Goal: Obtain resource: Download file/media

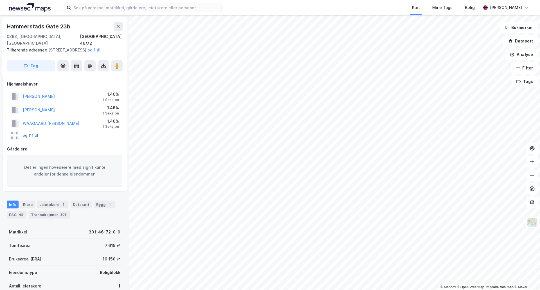
click at [0, 0] on button "og 111 til" at bounding box center [0, 0] width 0 height 0
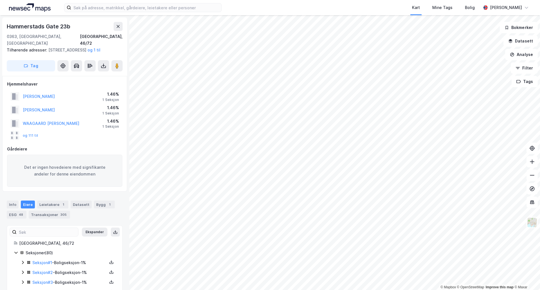
scroll to position [56, 0]
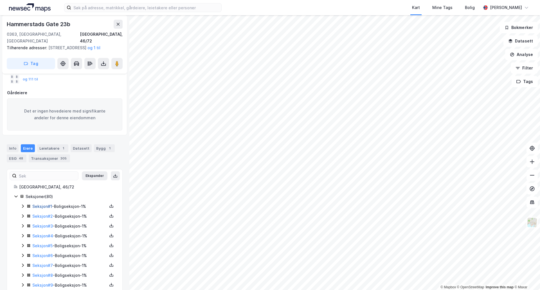
click at [39, 206] on link "Seksjon # 1" at bounding box center [42, 206] width 20 height 5
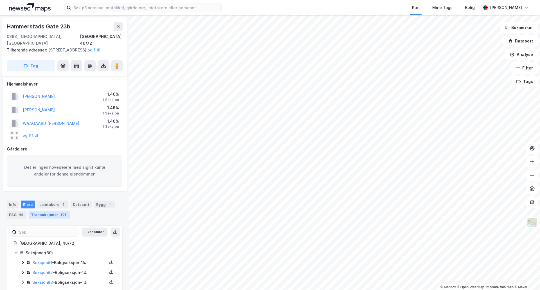
scroll to position [40, 0]
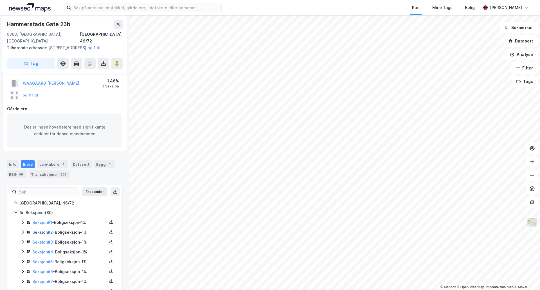
click at [43, 232] on link "Seksjon # 2" at bounding box center [42, 232] width 21 height 5
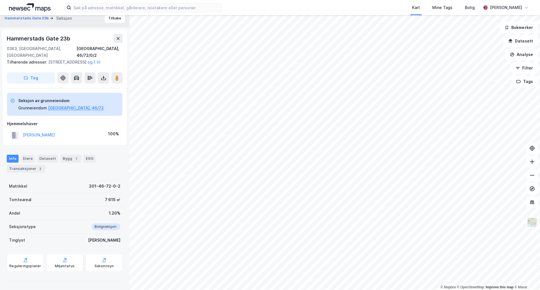
scroll to position [6, 0]
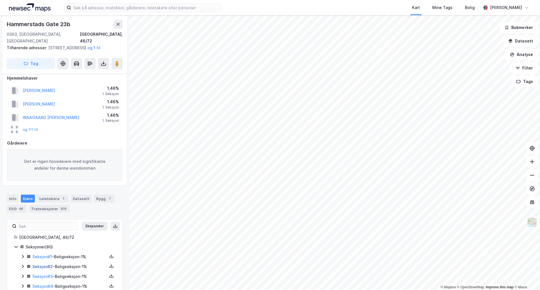
scroll to position [90, 0]
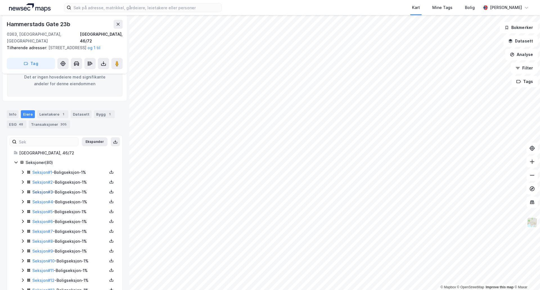
click at [44, 193] on link "Seksjon # 3" at bounding box center [42, 191] width 21 height 5
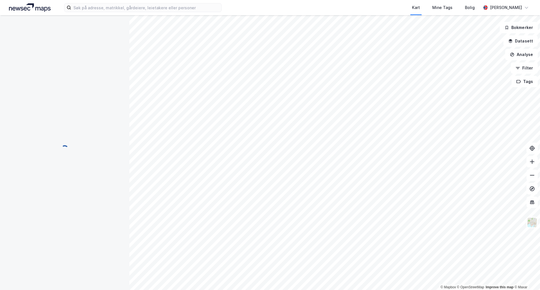
scroll to position [40, 0]
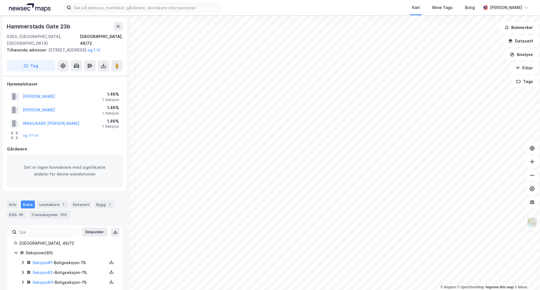
scroll to position [40, 0]
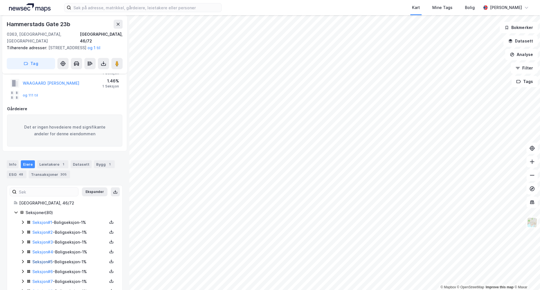
click at [38, 260] on link "Seksjon # 5" at bounding box center [42, 261] width 20 height 5
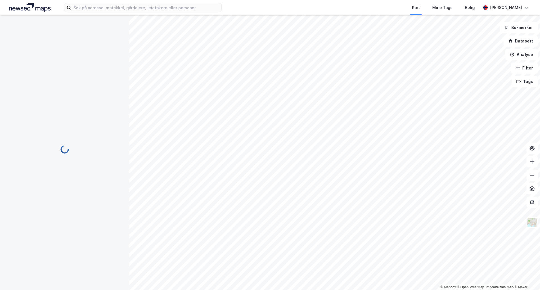
scroll to position [6, 0]
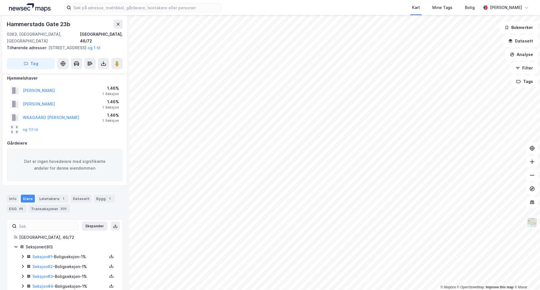
scroll to position [90, 0]
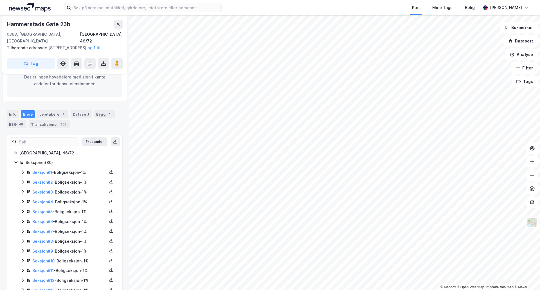
click at [22, 221] on icon at bounding box center [23, 221] width 4 height 4
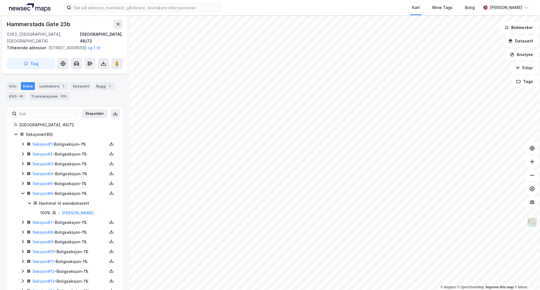
scroll to position [146, 0]
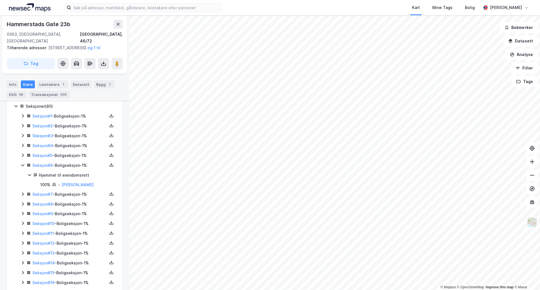
click at [21, 195] on icon at bounding box center [23, 194] width 4 height 4
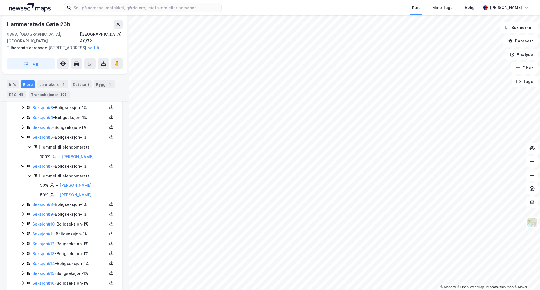
scroll to position [203, 0]
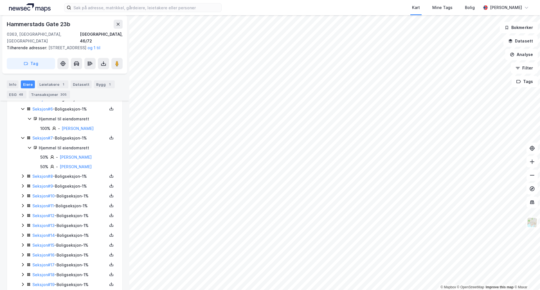
click at [22, 176] on icon at bounding box center [23, 176] width 4 height 4
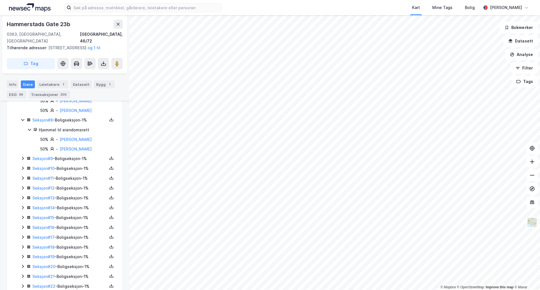
click at [21, 161] on div "Seksjon # 9 - Boligseksjon - 1%" at bounding box center [68, 158] width 95 height 7
click at [22, 159] on icon at bounding box center [23, 158] width 4 height 4
click at [22, 189] on icon at bounding box center [23, 186] width 2 height 3
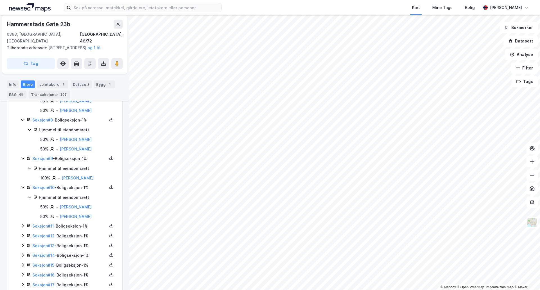
scroll to position [315, 0]
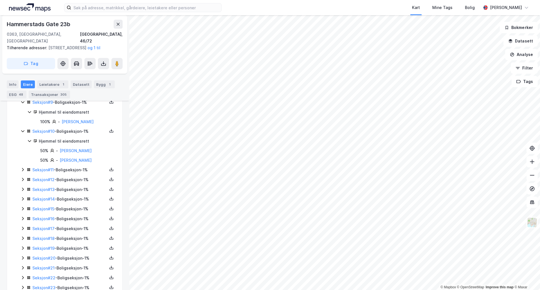
click at [22, 170] on icon at bounding box center [23, 169] width 4 height 4
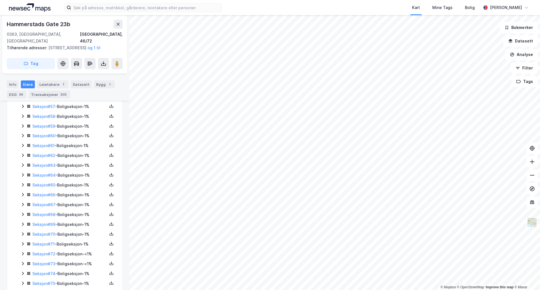
scroll to position [909, 0]
click at [22, 272] on icon at bounding box center [23, 272] width 4 height 4
click at [21, 243] on icon at bounding box center [23, 243] width 4 height 4
click at [24, 233] on icon at bounding box center [23, 233] width 4 height 4
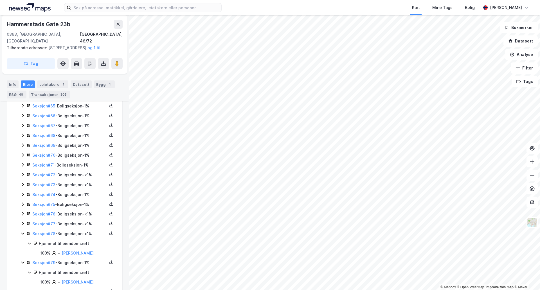
click at [22, 223] on icon at bounding box center [23, 223] width 4 height 4
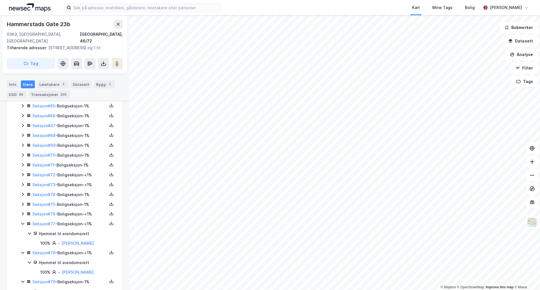
click at [22, 212] on icon at bounding box center [23, 213] width 2 height 3
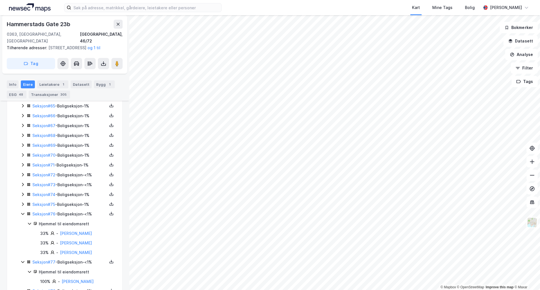
click at [21, 203] on icon at bounding box center [23, 204] width 4 height 4
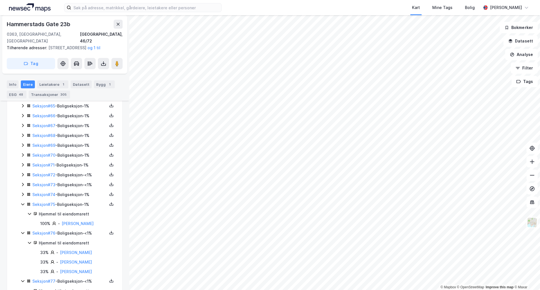
click at [23, 194] on icon at bounding box center [23, 194] width 2 height 3
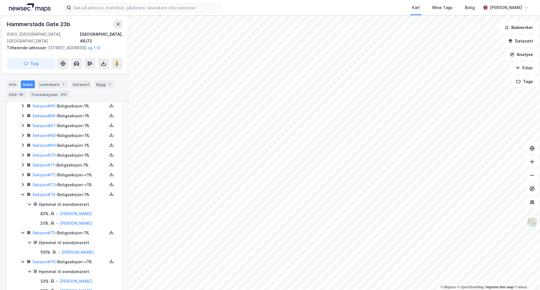
click at [22, 184] on icon at bounding box center [23, 184] width 4 height 4
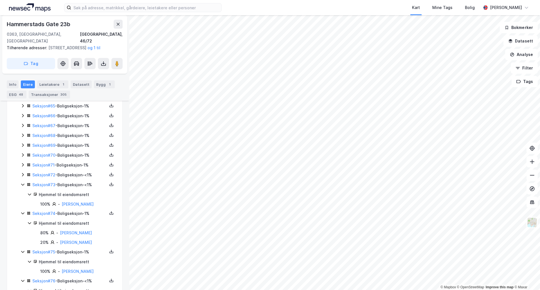
click at [23, 174] on icon at bounding box center [23, 174] width 2 height 3
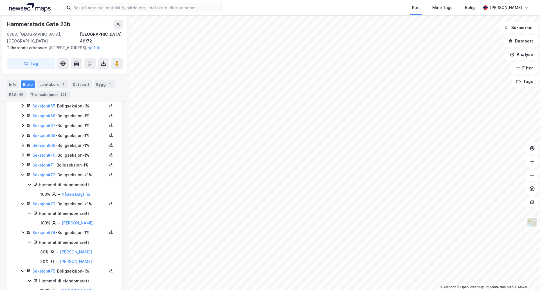
click at [23, 165] on icon at bounding box center [23, 164] width 2 height 3
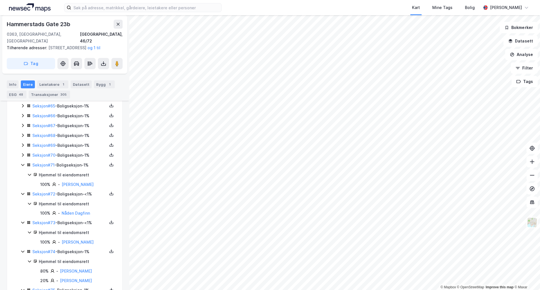
click at [22, 155] on icon at bounding box center [23, 155] width 4 height 4
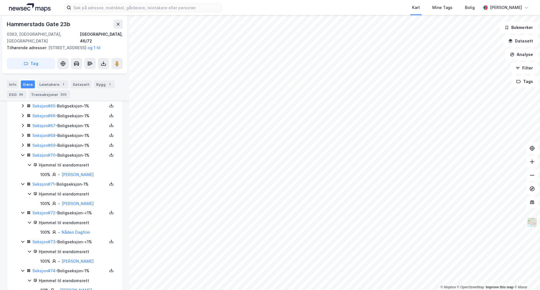
click at [22, 145] on icon at bounding box center [23, 145] width 4 height 4
click at [23, 135] on icon at bounding box center [23, 134] width 2 height 3
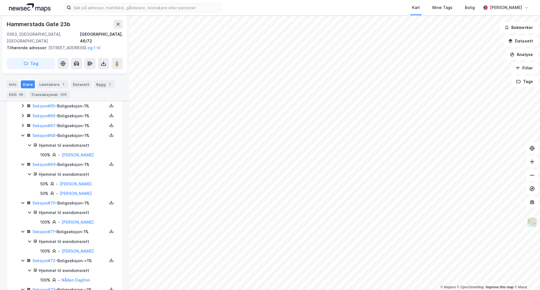
scroll to position [844, 0]
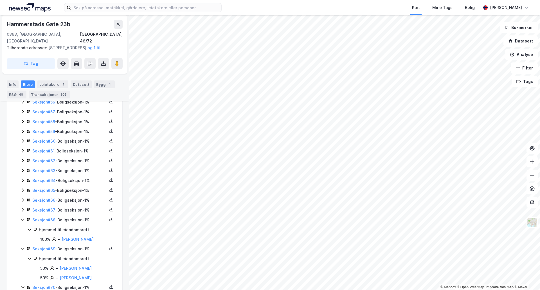
click at [22, 211] on icon at bounding box center [23, 209] width 2 height 3
click at [21, 198] on icon at bounding box center [23, 200] width 4 height 4
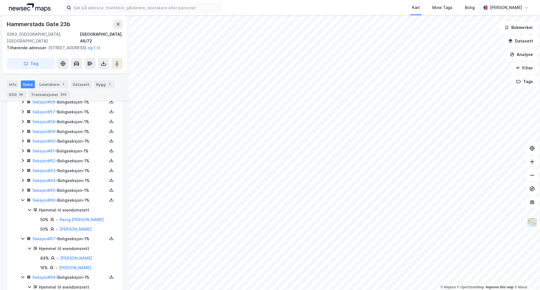
click at [22, 190] on icon at bounding box center [23, 190] width 4 height 4
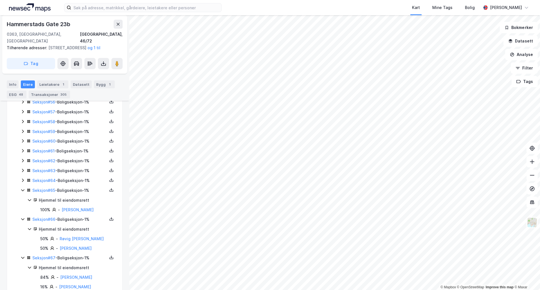
click at [23, 182] on icon at bounding box center [23, 180] width 4 height 4
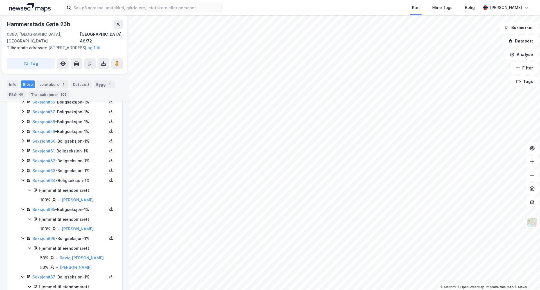
click at [22, 172] on icon at bounding box center [23, 170] width 4 height 4
click at [24, 160] on icon at bounding box center [23, 160] width 4 height 4
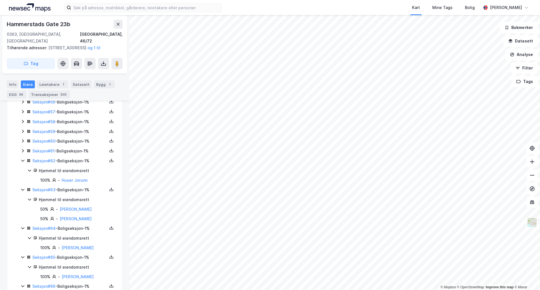
scroll to position [816, 0]
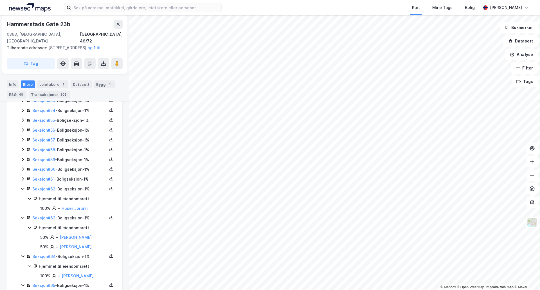
click at [24, 178] on icon at bounding box center [23, 178] width 4 height 4
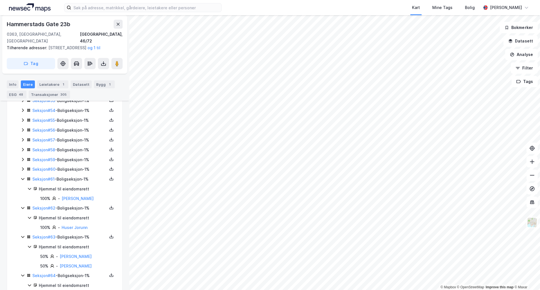
click at [23, 167] on icon at bounding box center [23, 169] width 4 height 4
click at [22, 157] on icon at bounding box center [23, 159] width 4 height 4
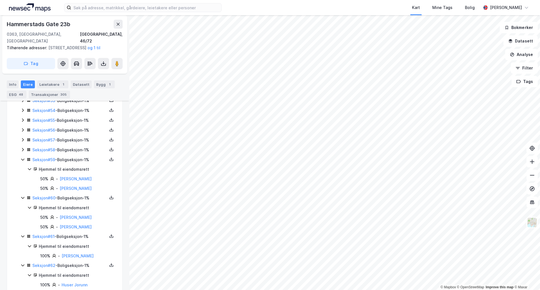
click at [22, 148] on icon at bounding box center [23, 149] width 2 height 3
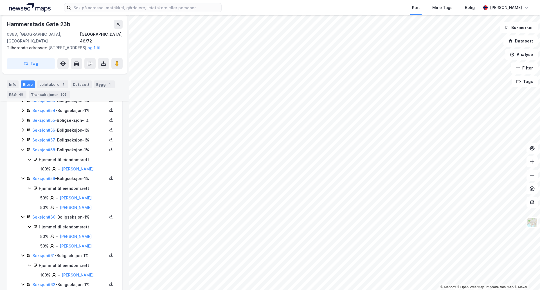
click at [21, 140] on icon at bounding box center [23, 139] width 4 height 4
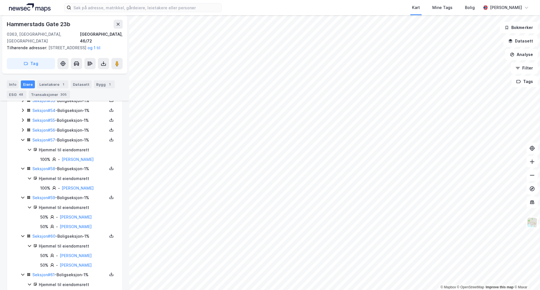
scroll to position [759, 0]
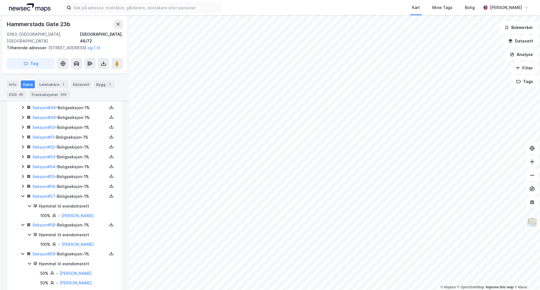
click at [23, 187] on icon at bounding box center [23, 186] width 4 height 4
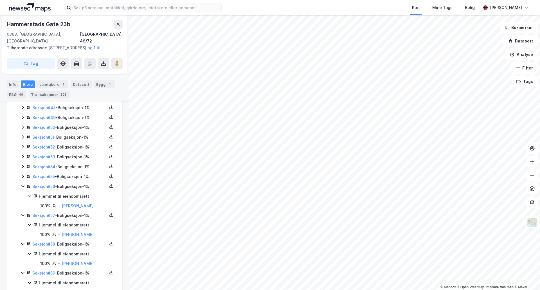
click at [23, 175] on icon at bounding box center [23, 176] width 2 height 3
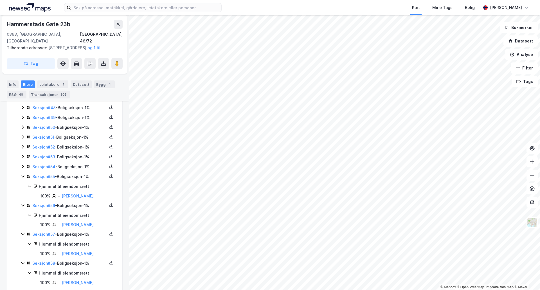
click at [23, 166] on icon at bounding box center [23, 166] width 4 height 4
click at [24, 157] on icon at bounding box center [23, 156] width 4 height 4
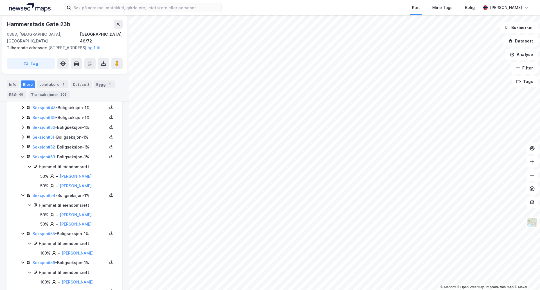
scroll to position [703, 0]
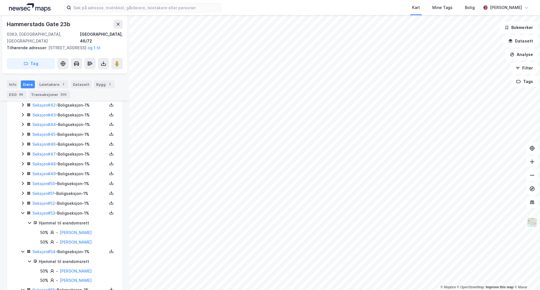
click at [22, 201] on icon at bounding box center [23, 203] width 4 height 4
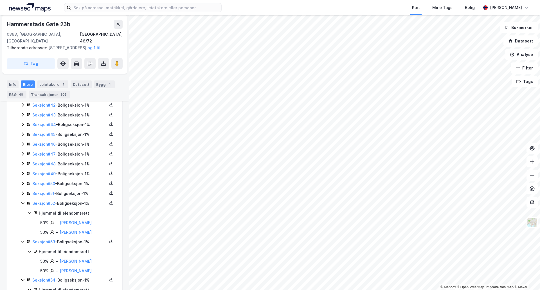
click at [23, 192] on icon at bounding box center [23, 193] width 4 height 4
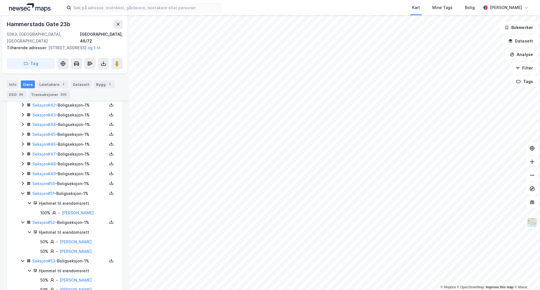
click at [22, 184] on icon at bounding box center [23, 183] width 4 height 4
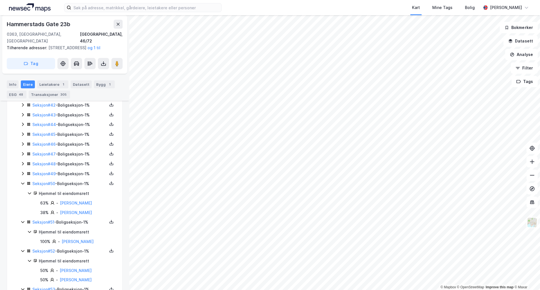
click at [23, 173] on icon at bounding box center [23, 173] width 2 height 3
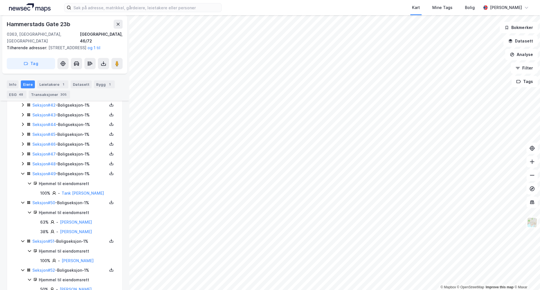
click at [25, 164] on icon at bounding box center [23, 163] width 4 height 4
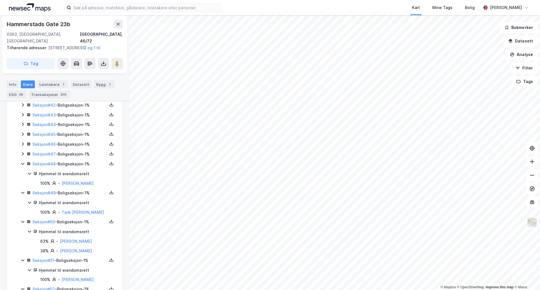
click at [22, 154] on icon at bounding box center [23, 153] width 4 height 4
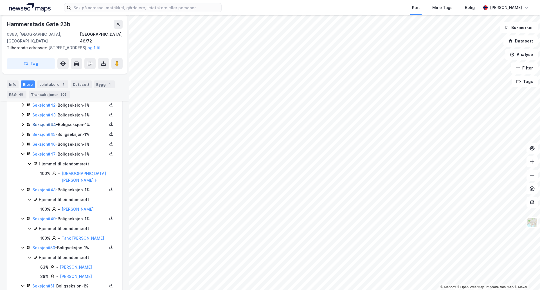
scroll to position [619, 0]
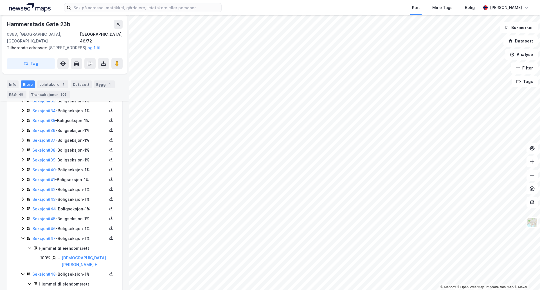
click at [22, 228] on icon at bounding box center [23, 228] width 4 height 4
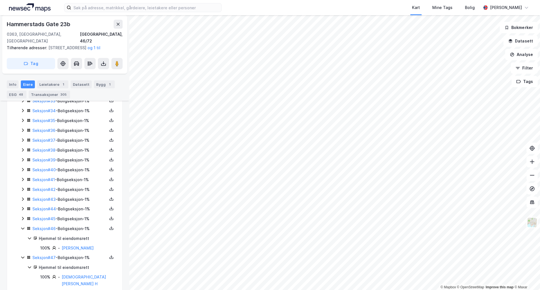
click at [21, 216] on icon at bounding box center [23, 218] width 4 height 4
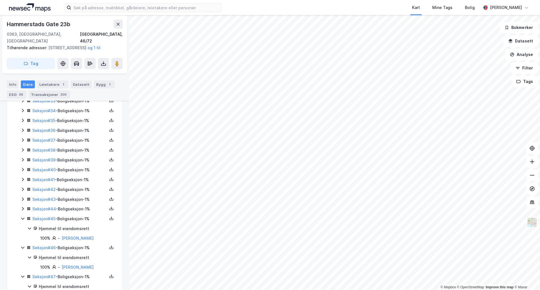
click at [22, 211] on div "Seksjon # 44 - Boligseksjon - 1%" at bounding box center [68, 208] width 95 height 7
click at [85, 238] on link "Sæther [PERSON_NAME]" at bounding box center [83, 237] width 47 height 5
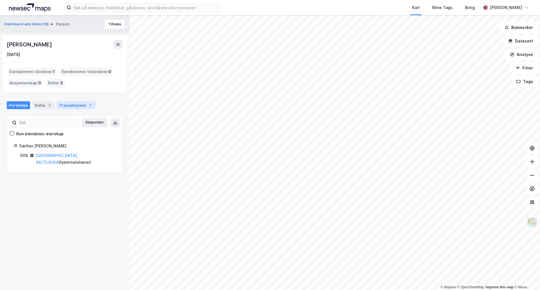
click at [63, 106] on div "Transaksjoner 7" at bounding box center [76, 105] width 39 height 8
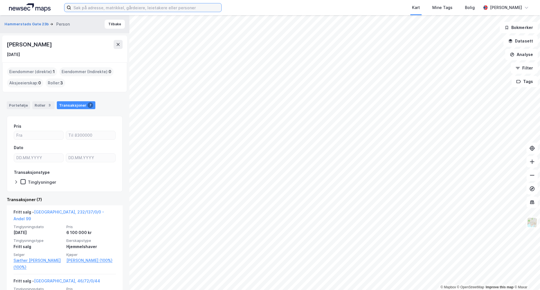
click at [174, 8] on input at bounding box center [146, 7] width 150 height 8
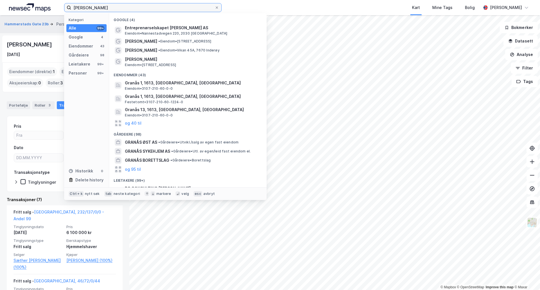
scroll to position [83, 0]
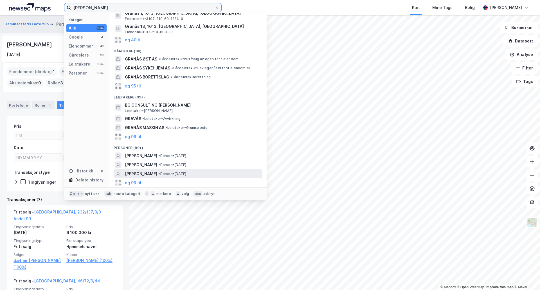
type input "[PERSON_NAME]"
click at [157, 172] on span "[PERSON_NAME]" at bounding box center [141, 173] width 32 height 7
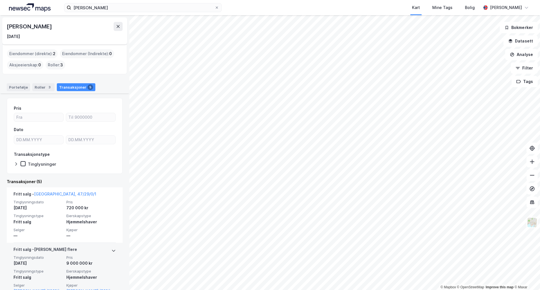
scroll to position [56, 0]
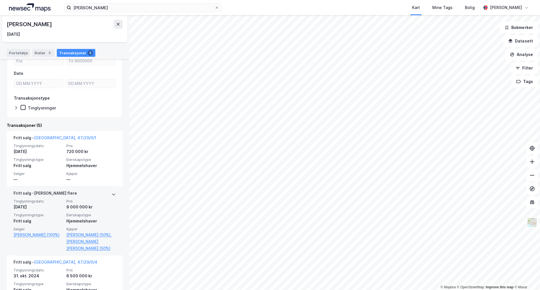
click at [48, 192] on div "[PERSON_NAME] flere" at bounding box center [45, 194] width 64 height 9
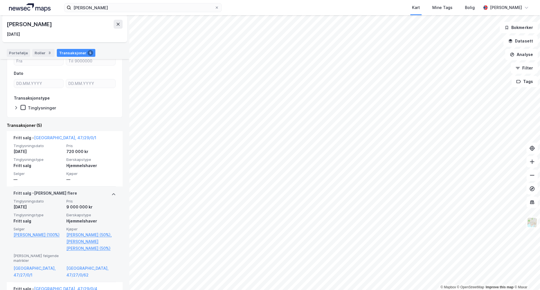
scroll to position [84, 0]
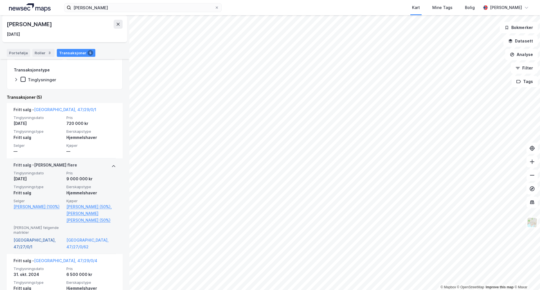
click at [33, 241] on link "[GEOGRAPHIC_DATA], 47/27/0/1" at bounding box center [37, 243] width 49 height 13
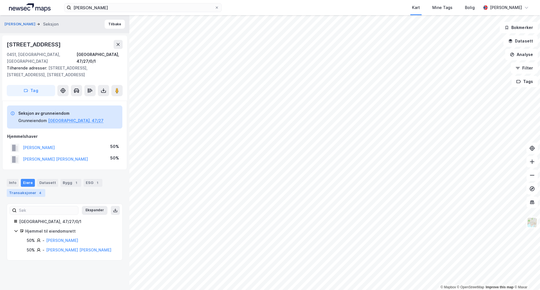
click at [30, 189] on div "Transaksjoner 4" at bounding box center [26, 193] width 39 height 8
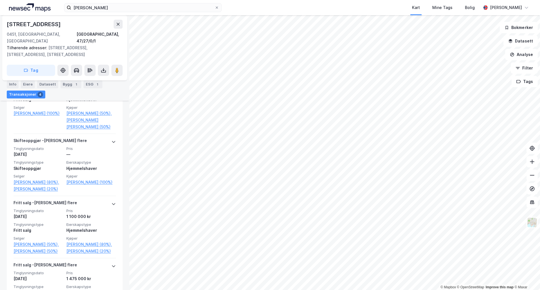
scroll to position [40, 0]
